Goal: Browse casually: Explore the website without a specific task or goal

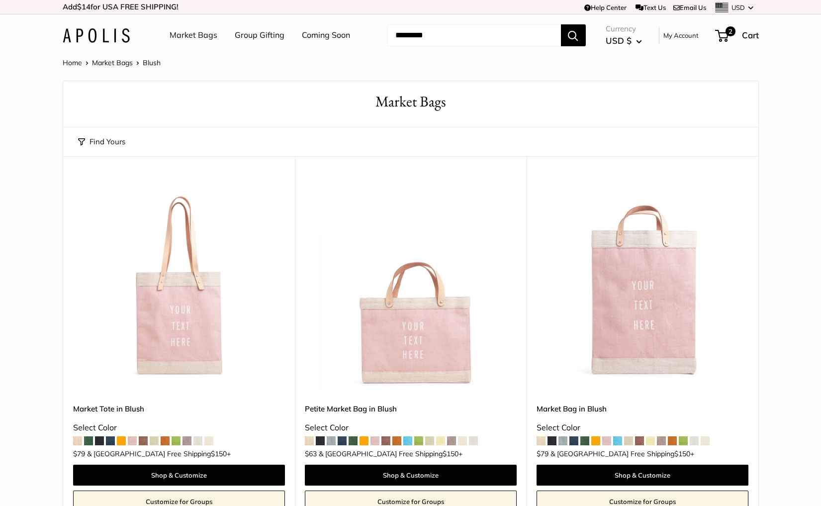
click at [203, 38] on link "Market Bags" at bounding box center [194, 35] width 48 height 15
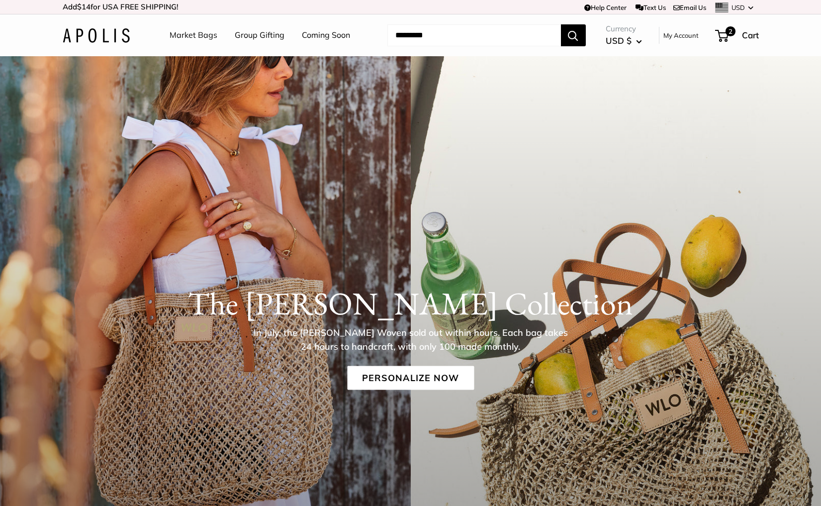
click at [185, 35] on link "Market Bags" at bounding box center [194, 35] width 48 height 15
click at [419, 370] on link "Personalize Now" at bounding box center [410, 377] width 127 height 24
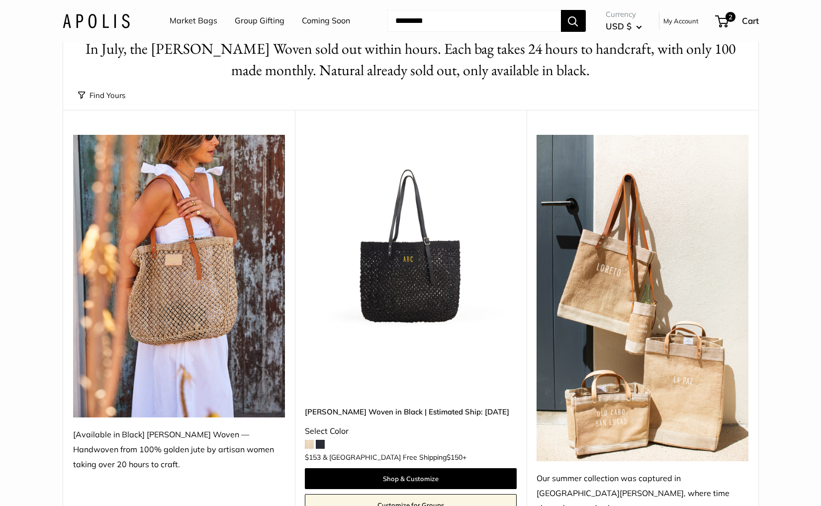
scroll to position [53, 0]
click at [115, 96] on button "Find Yours" at bounding box center [101, 95] width 47 height 14
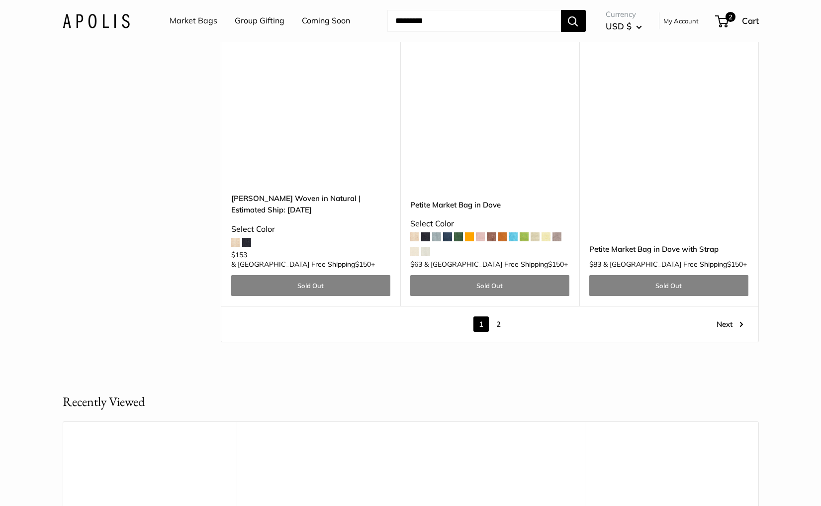
scroll to position [4791, 0]
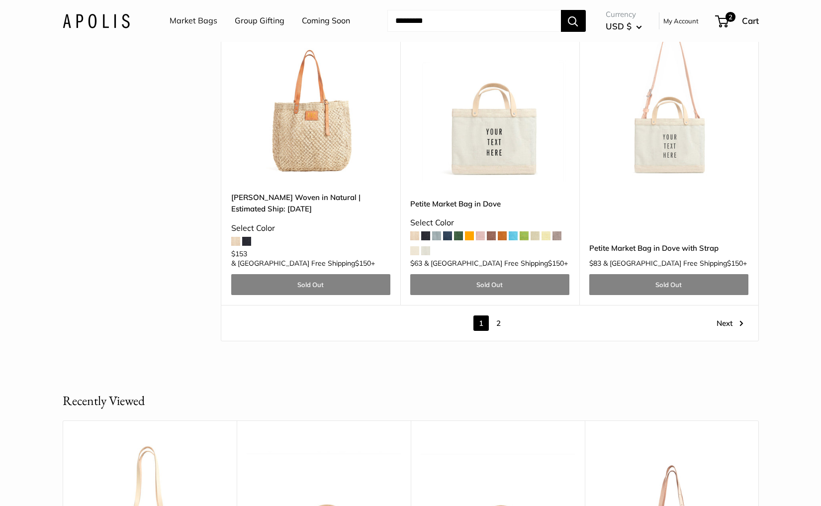
click at [498, 315] on link "2" at bounding box center [498, 322] width 15 height 15
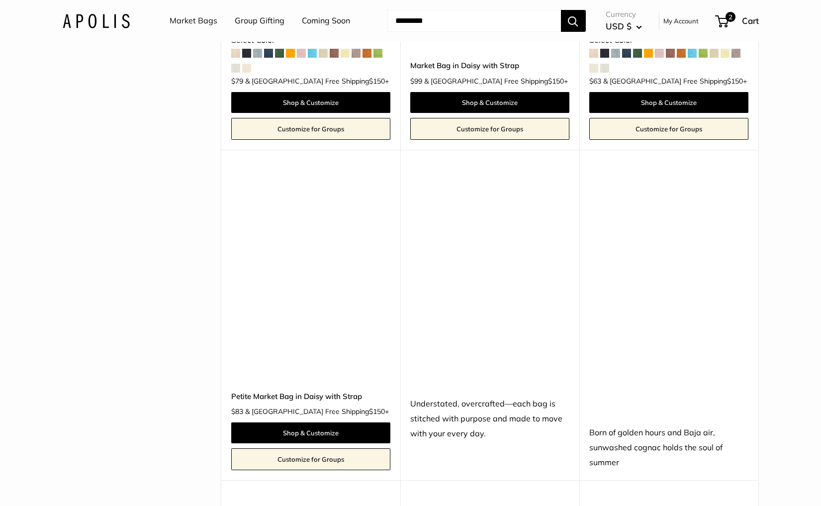
scroll to position [3254, 0]
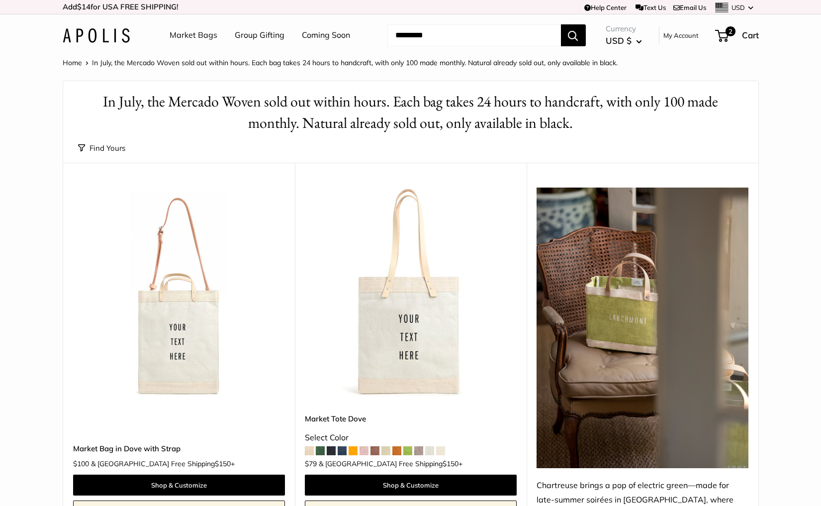
click at [196, 31] on link "Market Bags" at bounding box center [194, 35] width 48 height 15
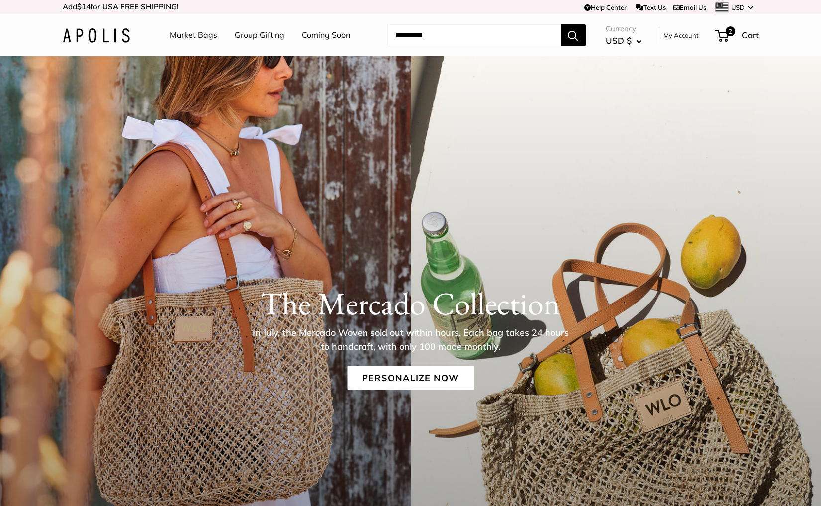
click at [189, 36] on link "Market Bags" at bounding box center [194, 35] width 48 height 15
click at [380, 374] on link "Personalize Now" at bounding box center [410, 377] width 127 height 24
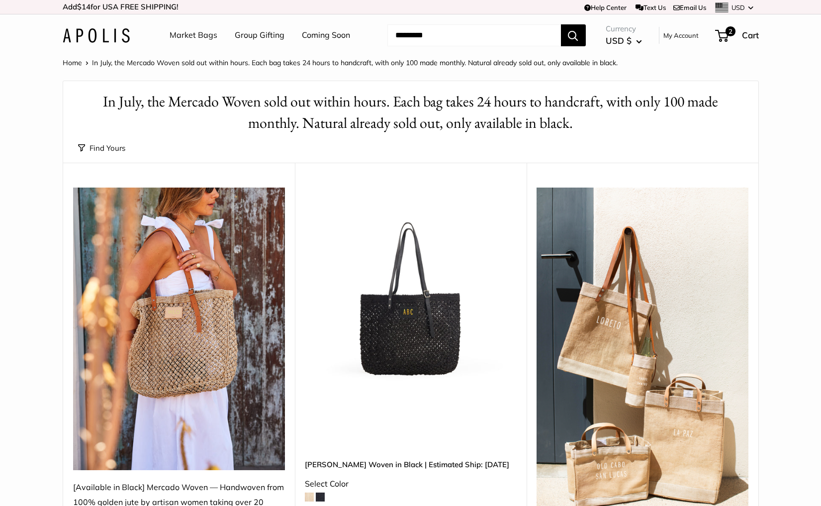
click at [0, 0] on img at bounding box center [0, 0] width 0 height 0
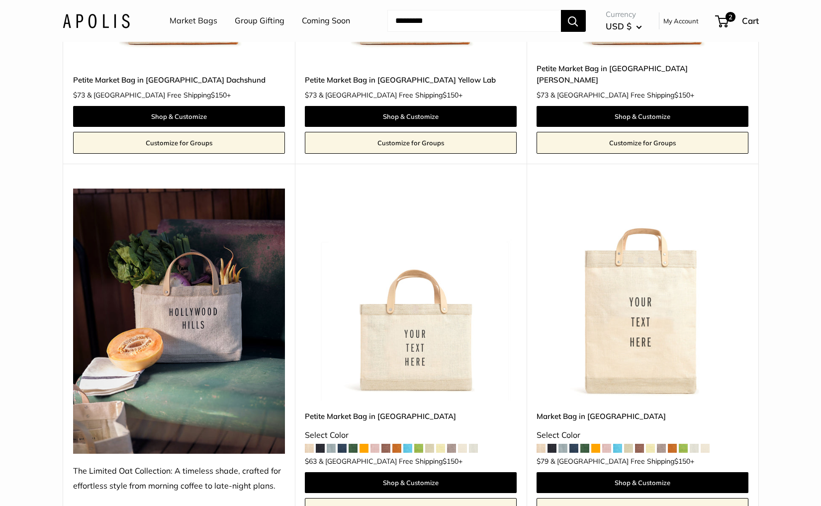
scroll to position [2842, 0]
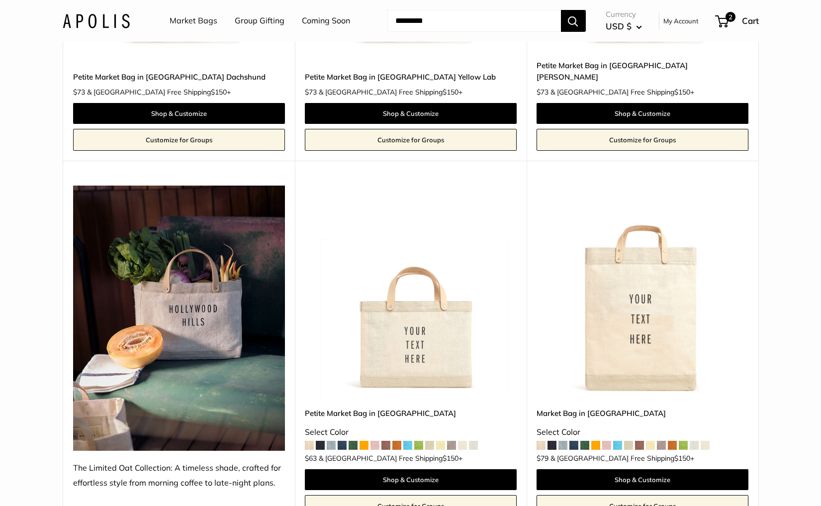
click at [0, 0] on img at bounding box center [0, 0] width 0 height 0
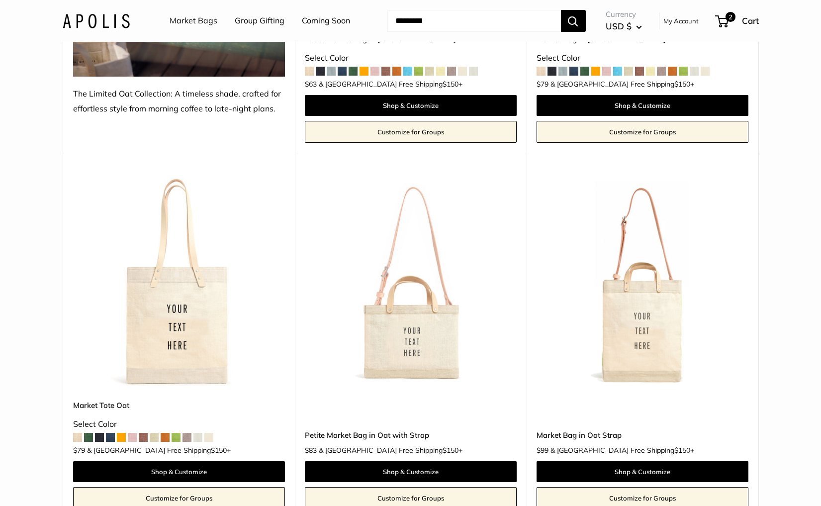
scroll to position [3225, 0]
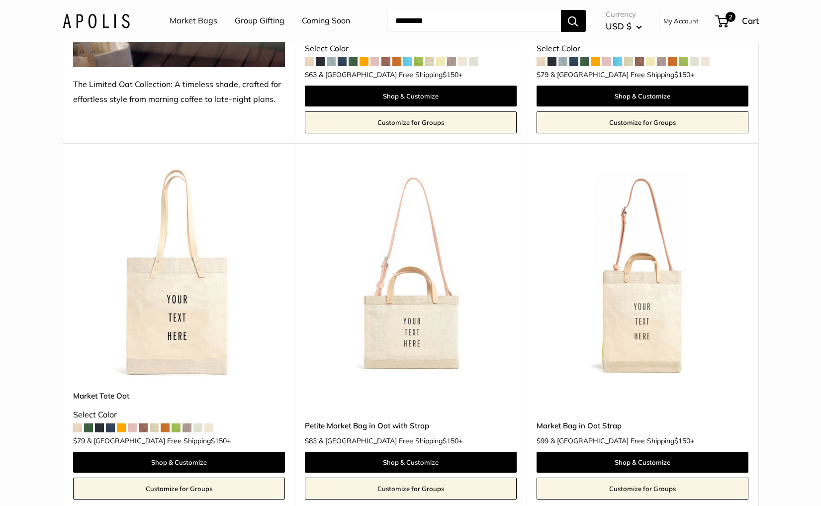
click at [0, 0] on img at bounding box center [0, 0] width 0 height 0
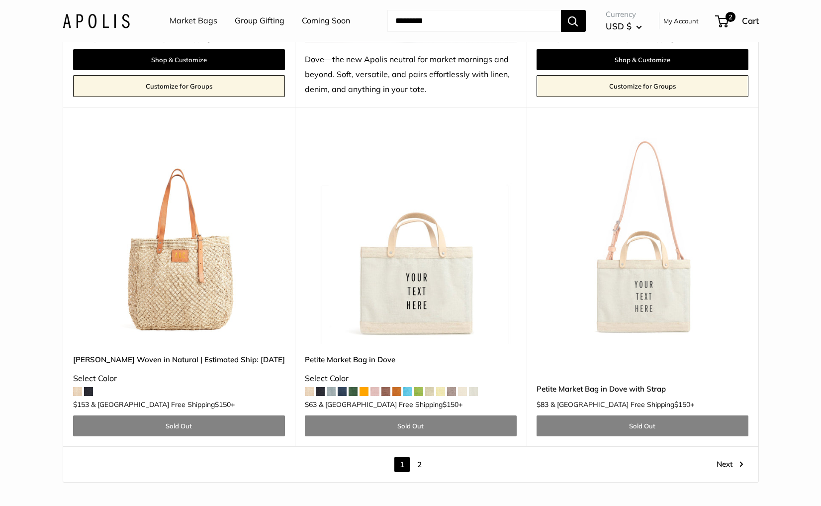
scroll to position [5413, 0]
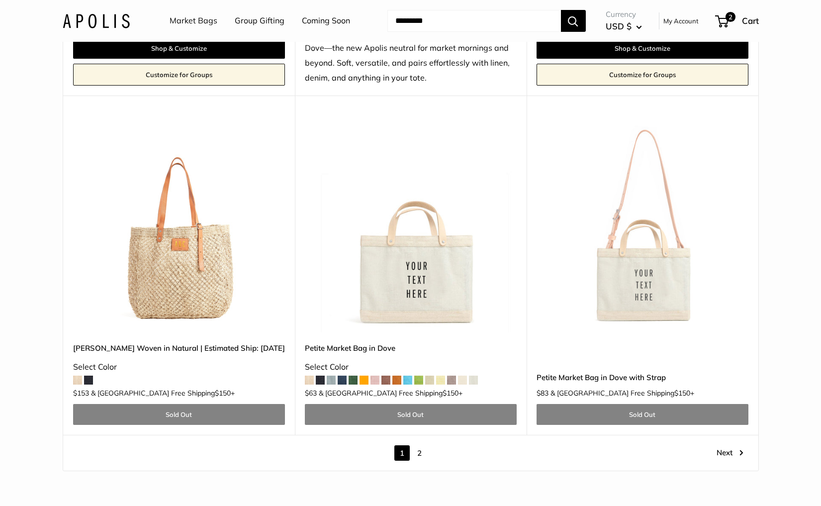
click at [418, 445] on link "2" at bounding box center [419, 452] width 15 height 15
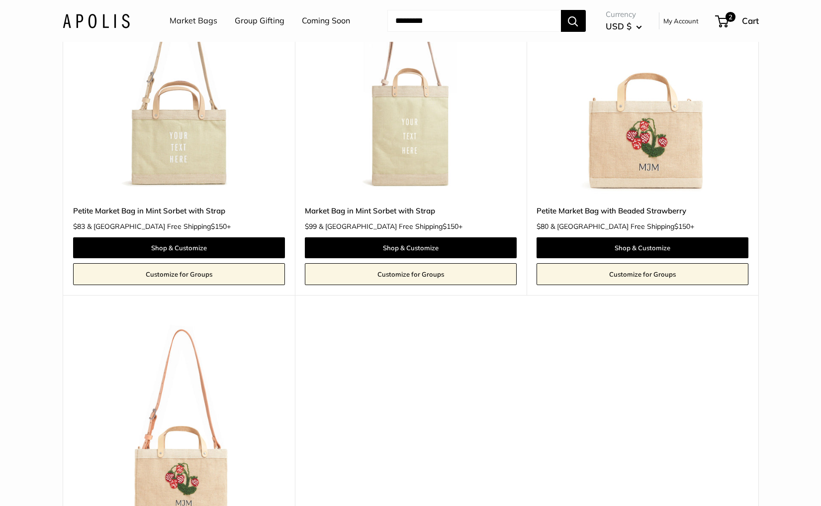
scroll to position [5361, 0]
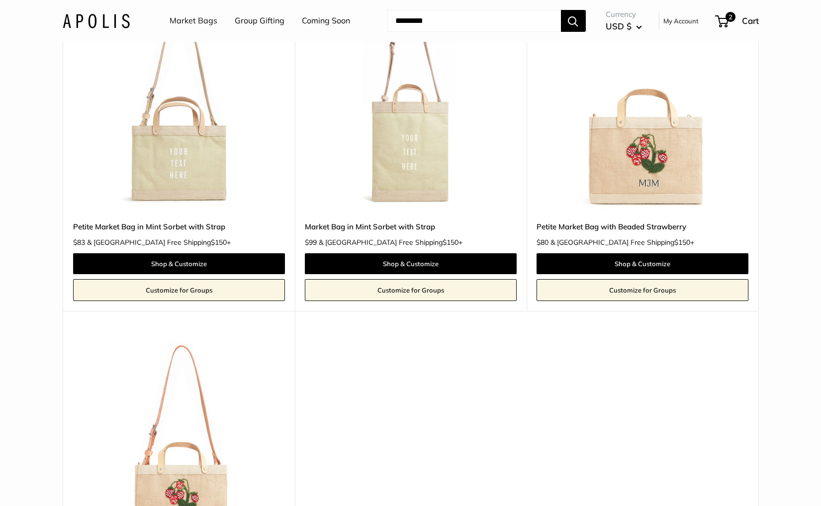
click at [0, 0] on img at bounding box center [0, 0] width 0 height 0
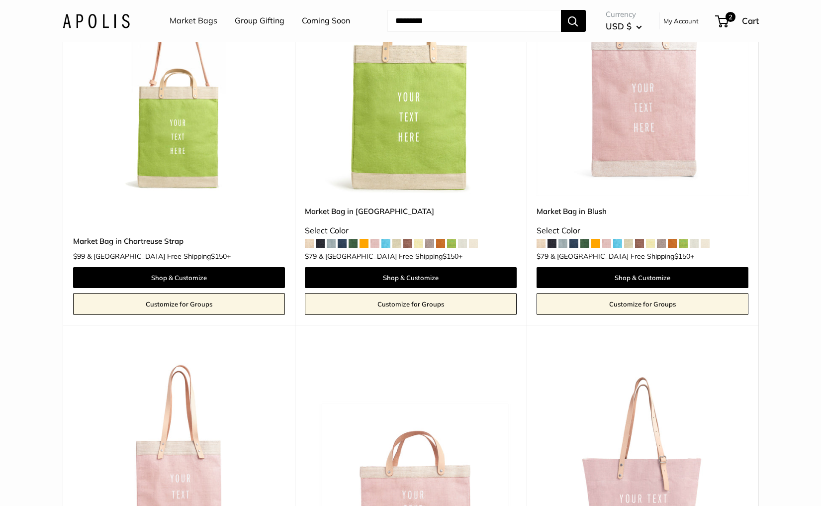
scroll to position [640, 0]
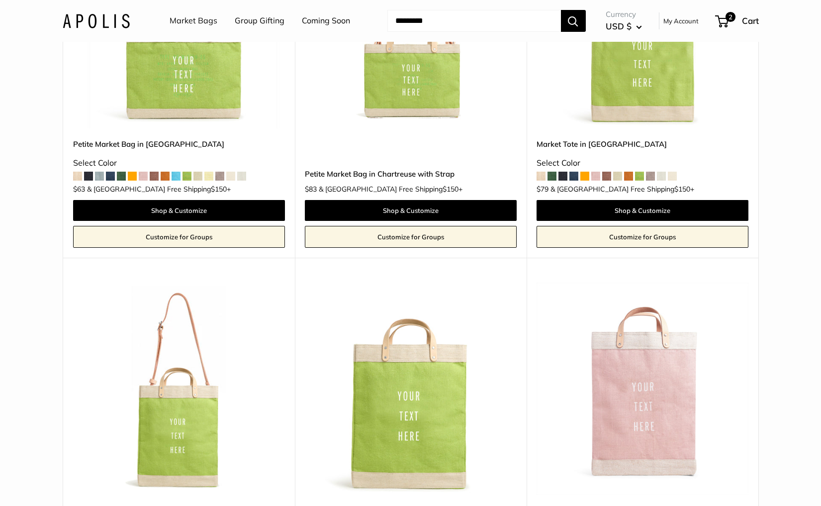
click at [113, 25] on img at bounding box center [96, 20] width 67 height 14
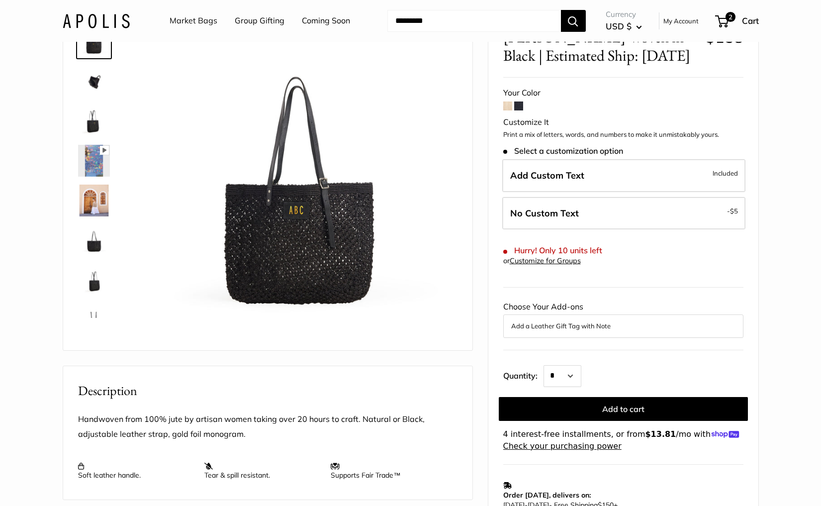
scroll to position [73, 0]
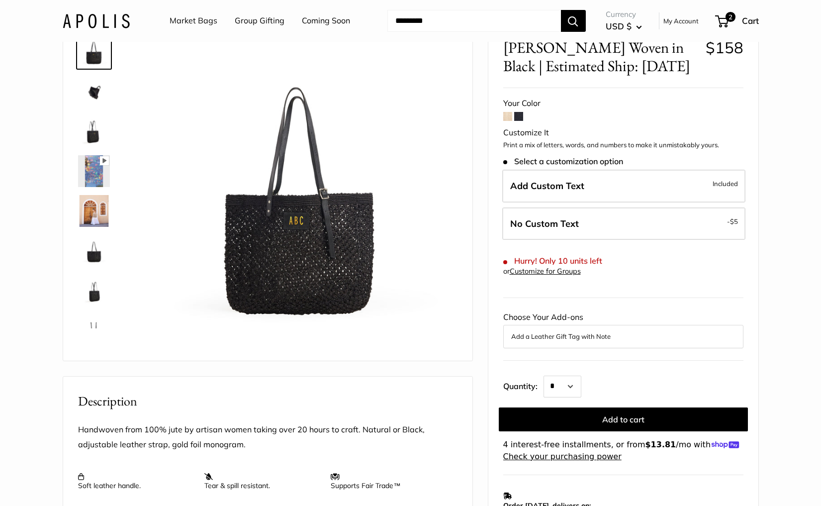
click at [510, 115] on span at bounding box center [507, 116] width 9 height 9
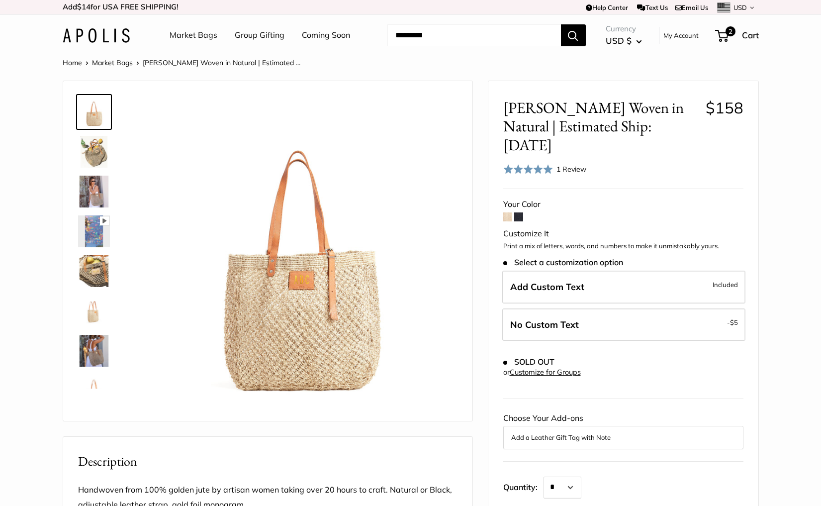
scroll to position [86, 0]
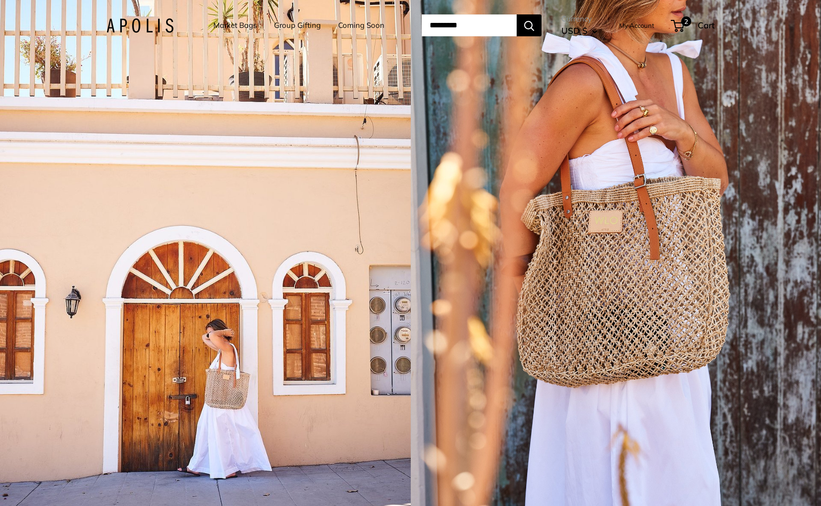
click at [346, 247] on div "1 / 5" at bounding box center [205, 253] width 411 height 506
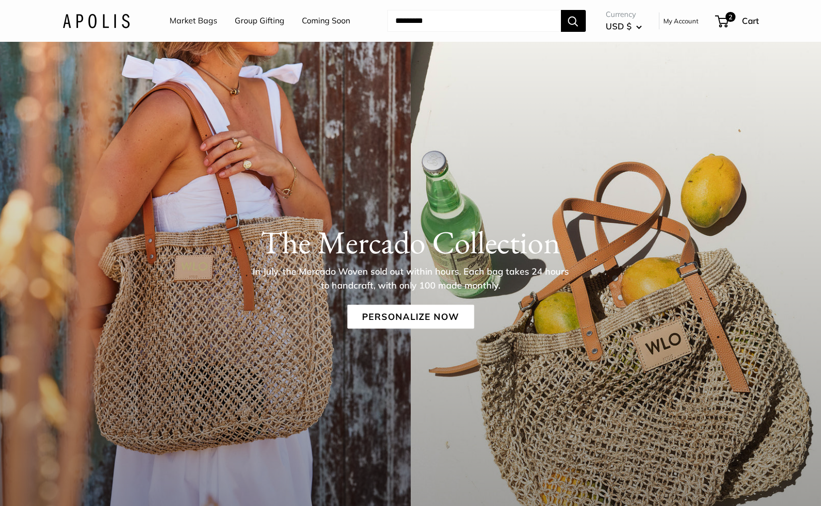
scroll to position [65, 0]
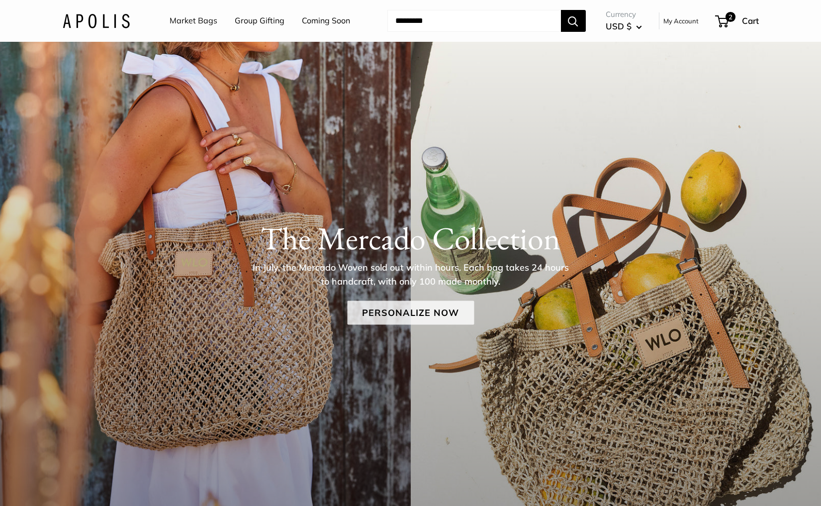
click at [408, 317] on link "Personalize Now" at bounding box center [410, 312] width 127 height 24
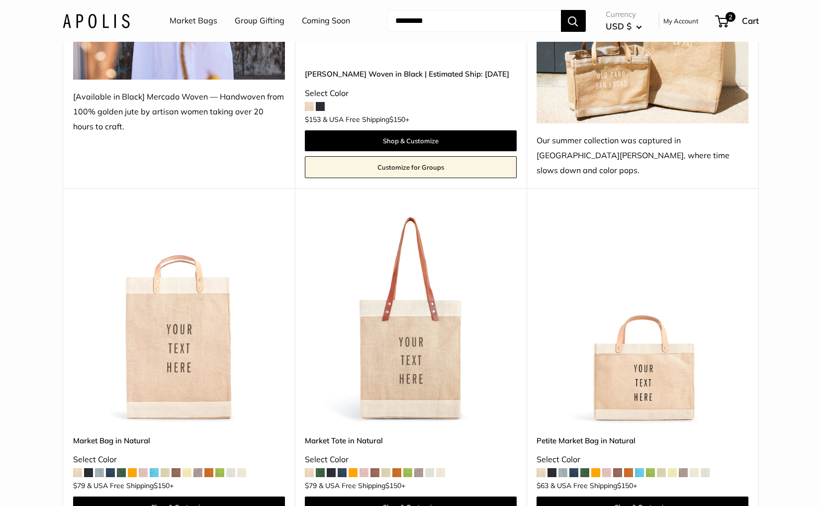
scroll to position [394, 0]
